Goal: Information Seeking & Learning: Check status

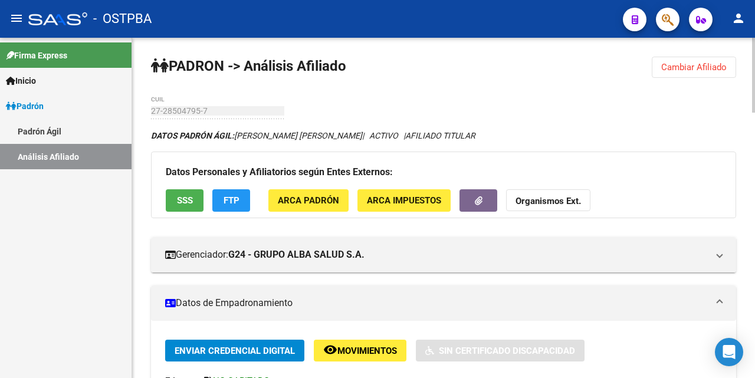
click at [679, 67] on span "Cambiar Afiliado" at bounding box center [695, 67] width 66 height 11
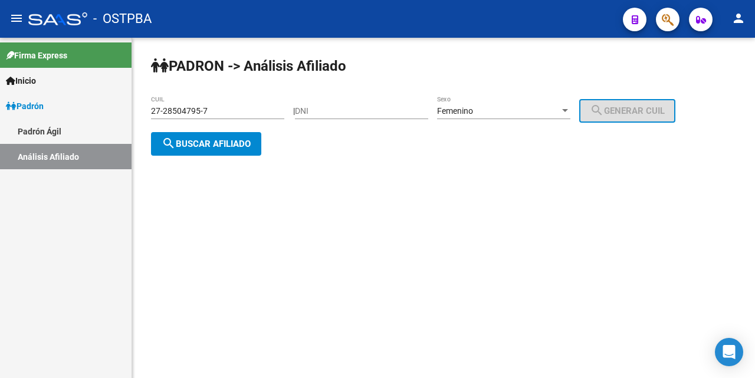
click at [254, 103] on div "27-28504795-7 CUIL" at bounding box center [217, 108] width 133 height 24
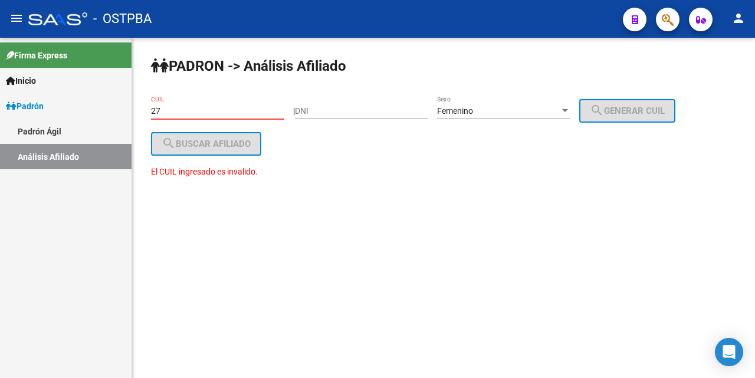
type input "2"
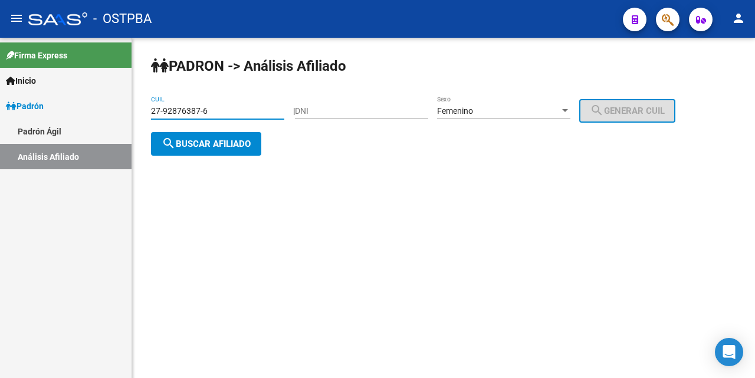
type input "27-92876387-6"
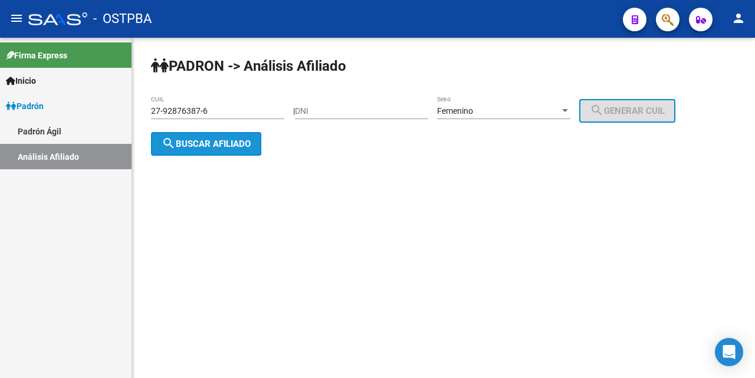
click at [196, 147] on span "search Buscar afiliado" at bounding box center [206, 144] width 89 height 11
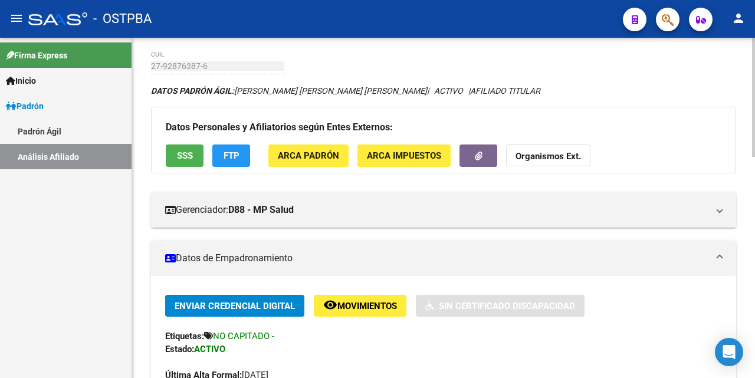
scroll to position [44, 0]
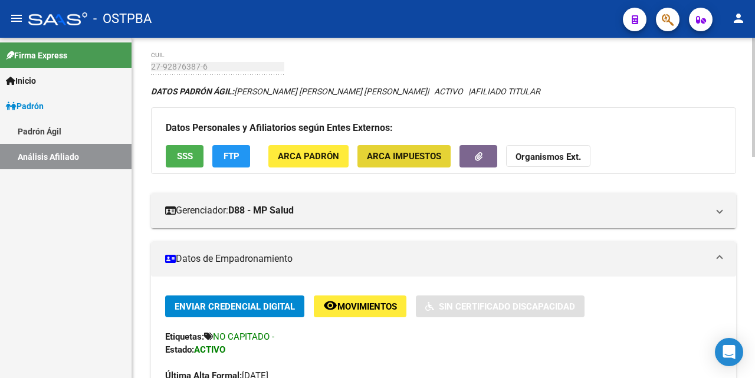
click at [411, 155] on span "ARCA Impuestos" at bounding box center [404, 157] width 74 height 11
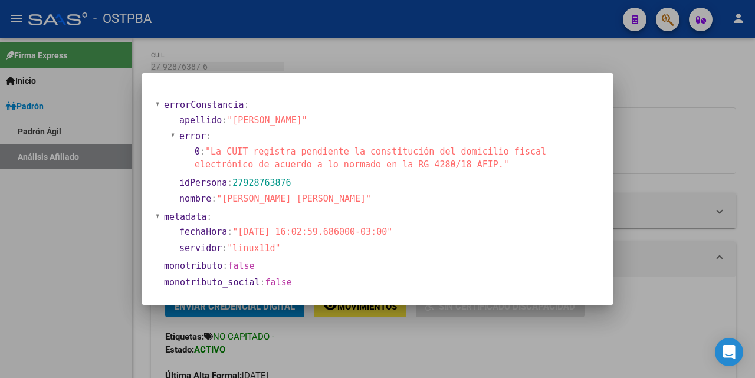
click at [456, 61] on div at bounding box center [377, 189] width 755 height 378
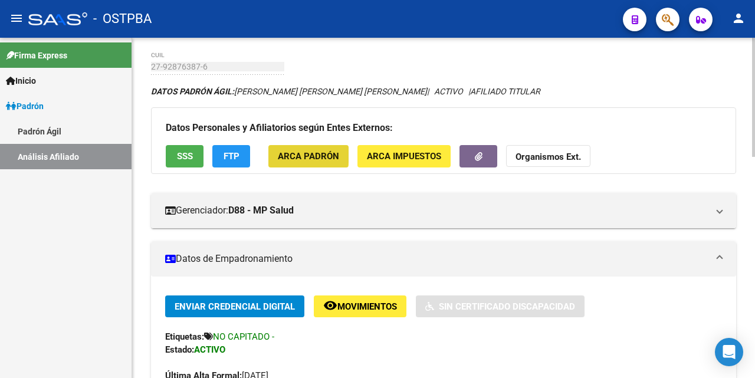
click at [295, 155] on span "ARCA Padrón" at bounding box center [308, 157] width 61 height 11
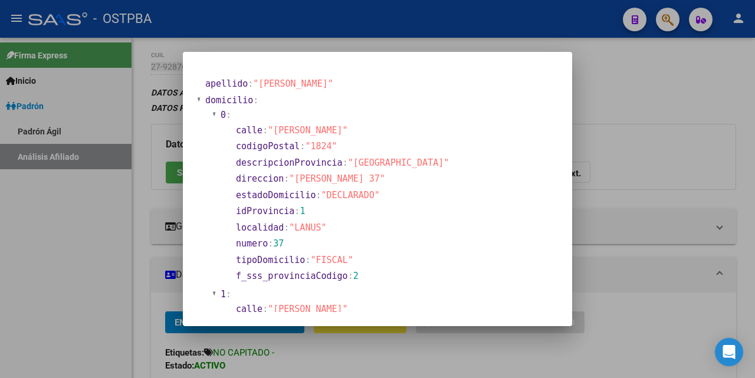
click at [424, 44] on div at bounding box center [377, 189] width 755 height 378
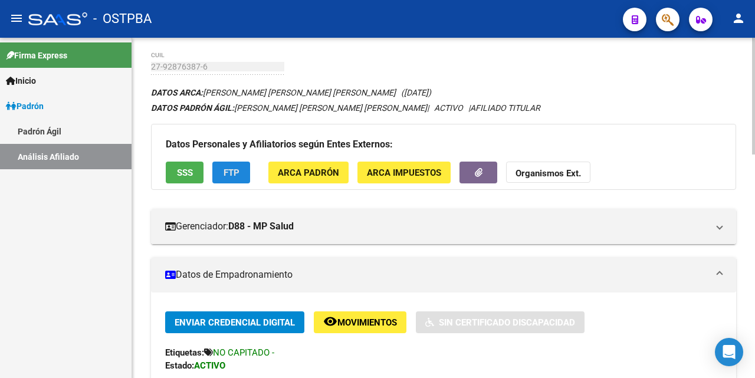
click at [228, 171] on span "FTP" at bounding box center [232, 173] width 16 height 11
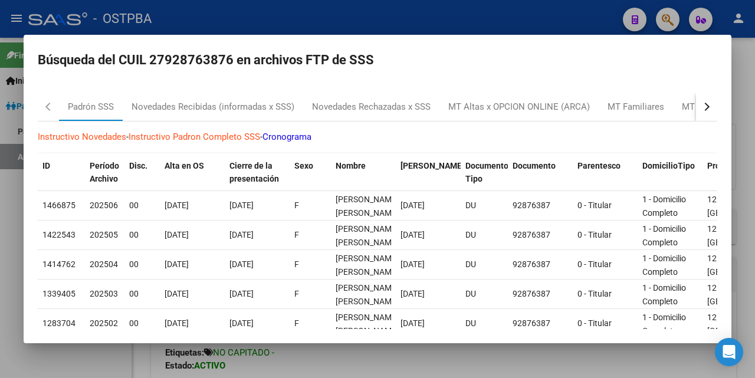
click at [467, 24] on div at bounding box center [377, 189] width 755 height 378
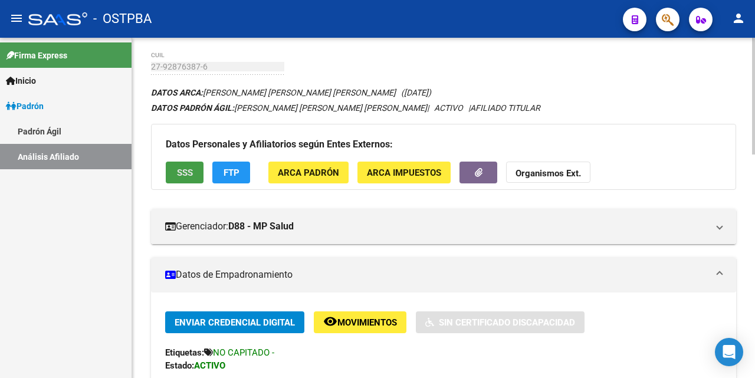
click at [193, 175] on button "SSS" at bounding box center [185, 173] width 38 height 22
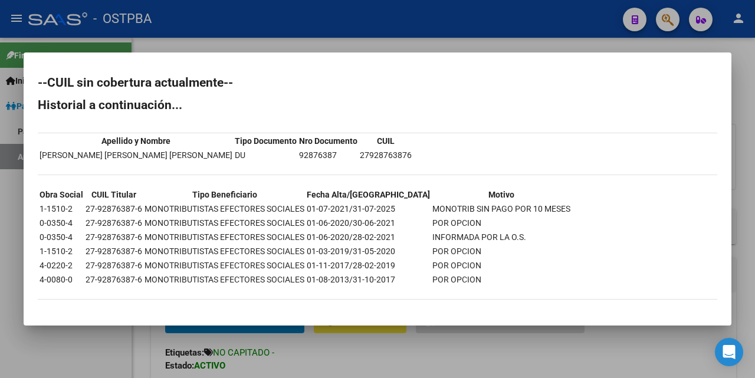
click at [384, 45] on div at bounding box center [377, 189] width 755 height 378
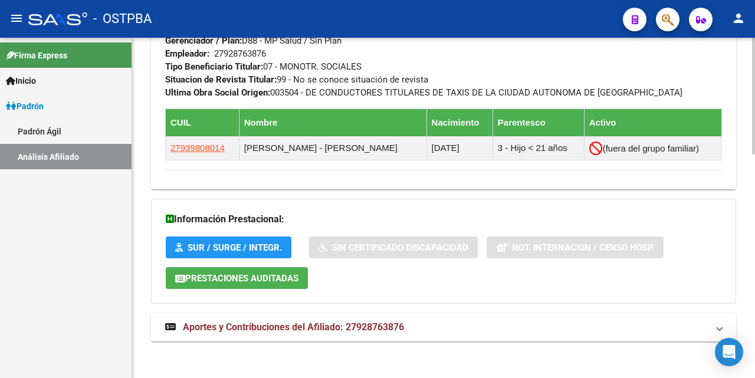
scroll to position [650, 0]
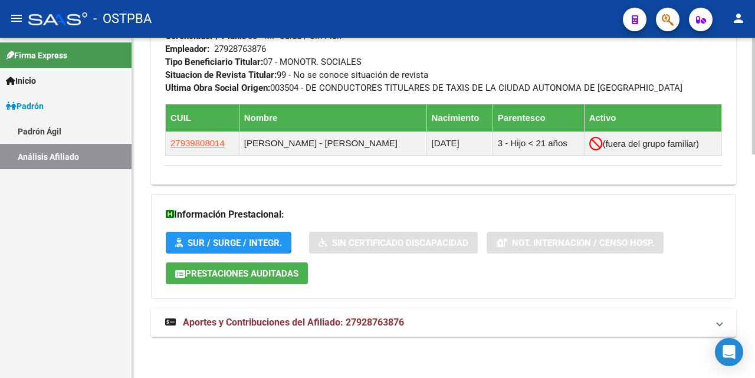
click at [260, 321] on span "Aportes y Contribuciones del Afiliado: 27928763876" at bounding box center [293, 322] width 221 height 11
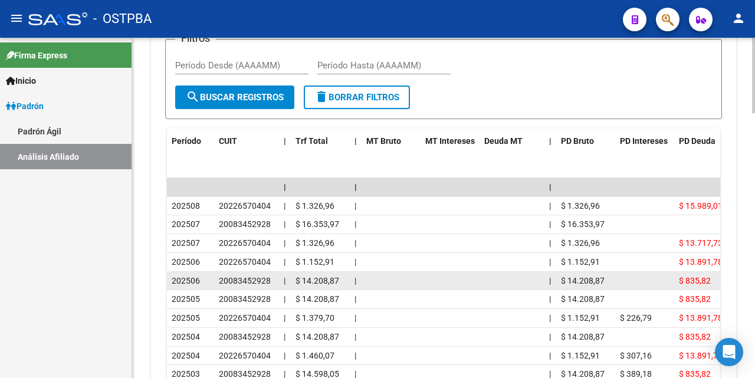
scroll to position [1123, 0]
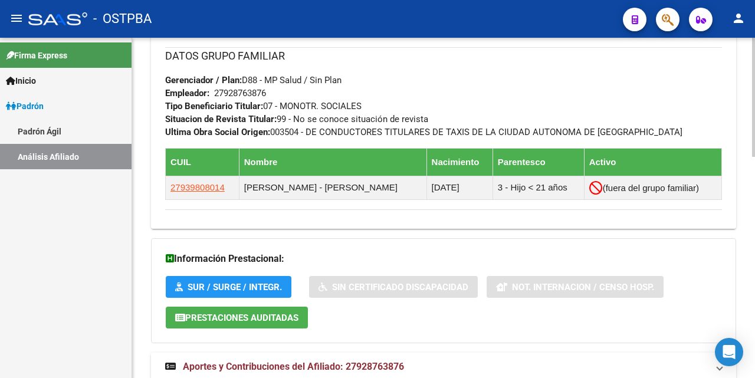
scroll to position [634, 0]
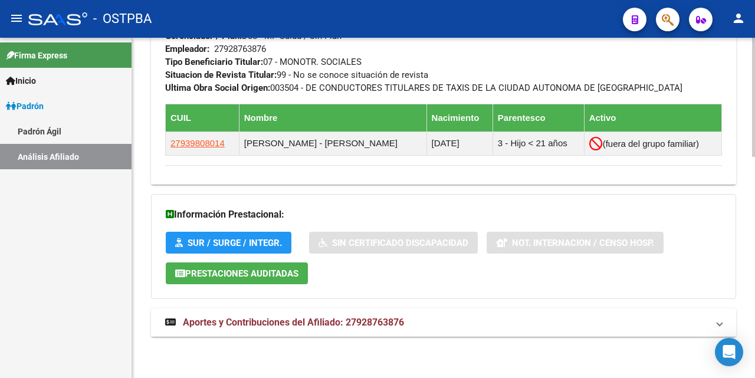
click at [323, 317] on span "Aportes y Contribuciones del Afiliado: 27928763876" at bounding box center [293, 322] width 221 height 11
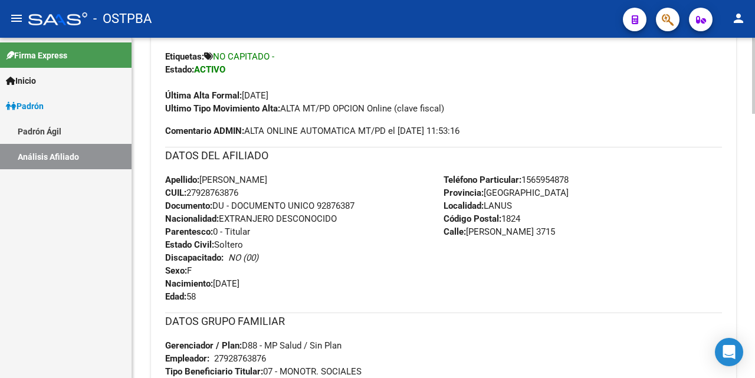
scroll to position [280, 0]
